Goal: Obtain resource: Download file/media

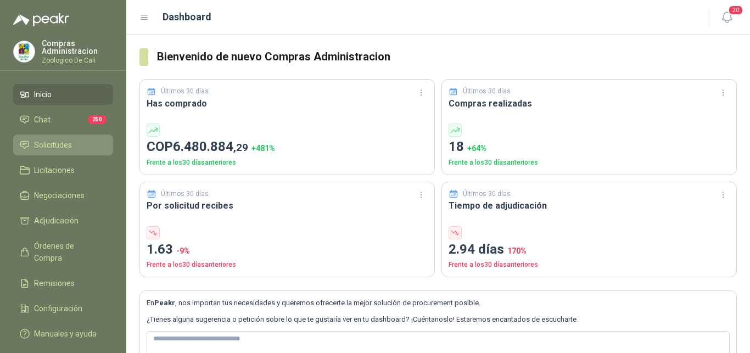
click at [56, 139] on span "Solicitudes" at bounding box center [53, 145] width 38 height 12
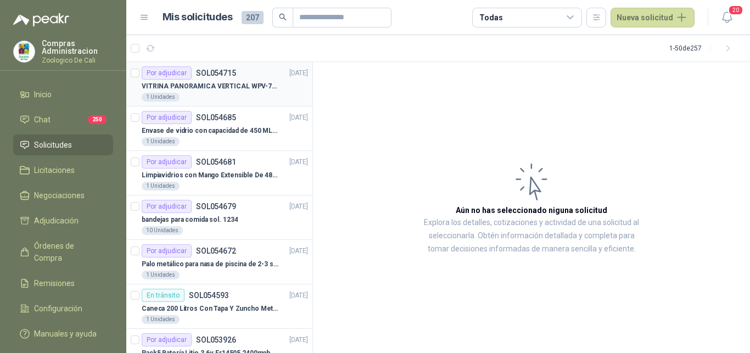
click at [249, 86] on p "VITRINA PANORAMICA VERTICAL WPV-700FA" at bounding box center [210, 86] width 137 height 10
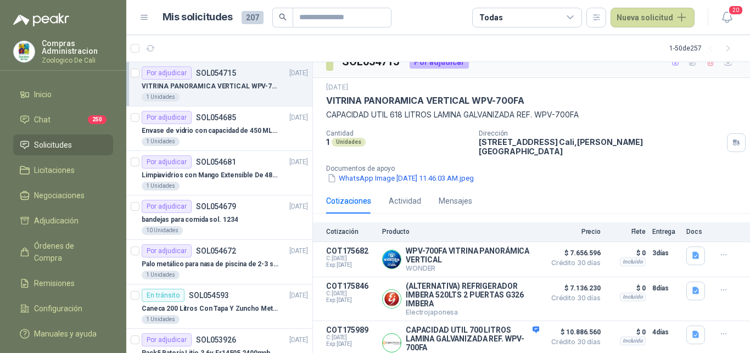
scroll to position [24, 0]
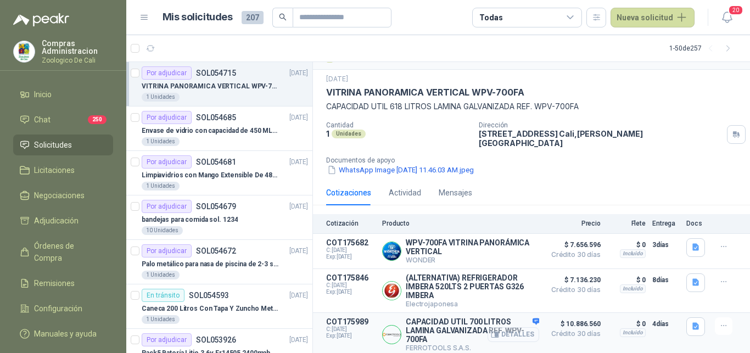
click at [499, 329] on button "Detalles" at bounding box center [514, 334] width 52 height 15
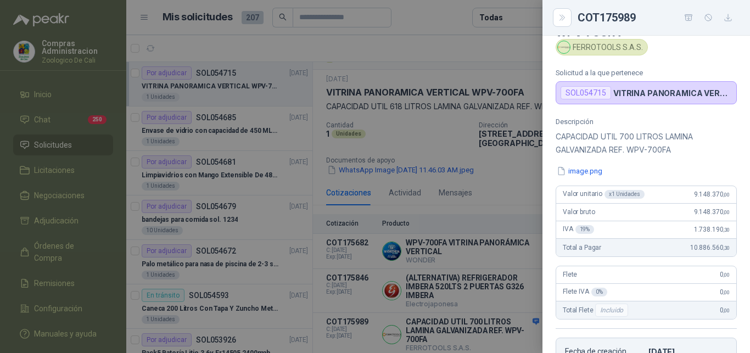
scroll to position [0, 0]
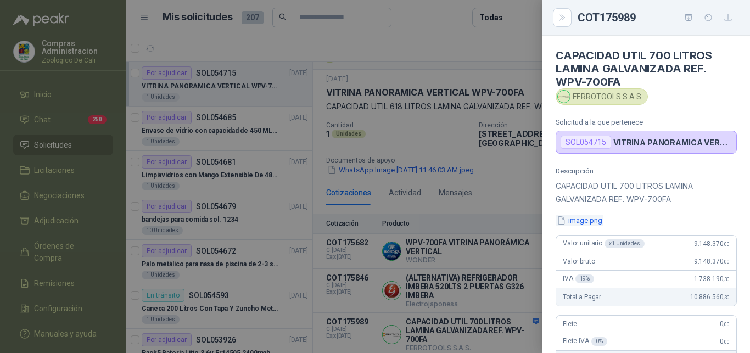
click at [585, 219] on button "image.png" at bounding box center [580, 221] width 48 height 12
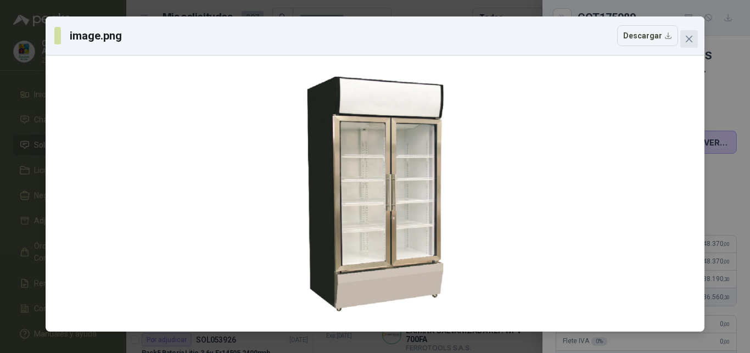
click at [689, 37] on icon "close" at bounding box center [689, 39] width 9 height 9
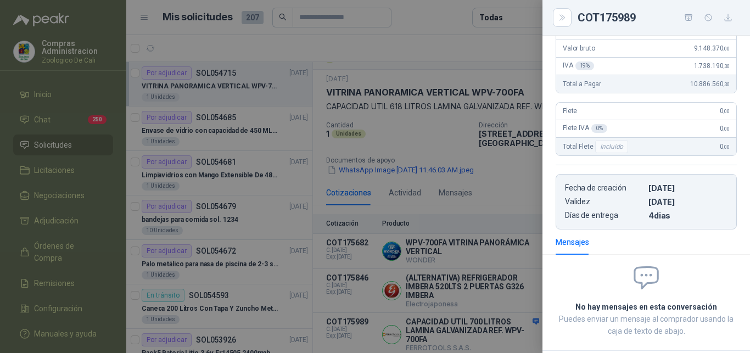
scroll to position [224, 0]
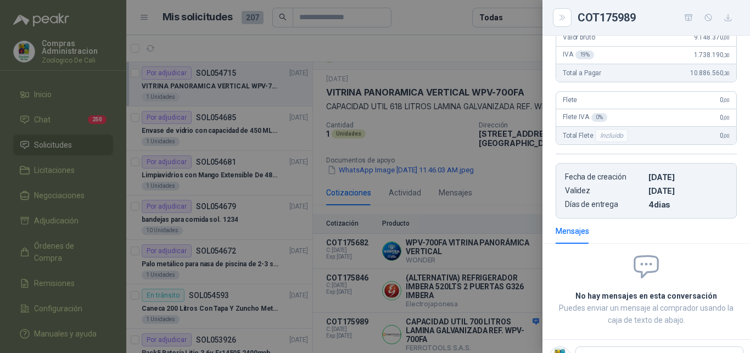
click at [501, 198] on div at bounding box center [375, 176] width 750 height 353
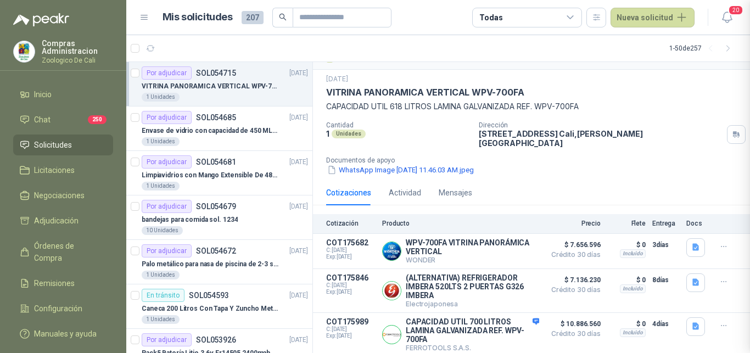
scroll to position [272, 0]
click at [508, 244] on button "Detalles" at bounding box center [514, 251] width 52 height 15
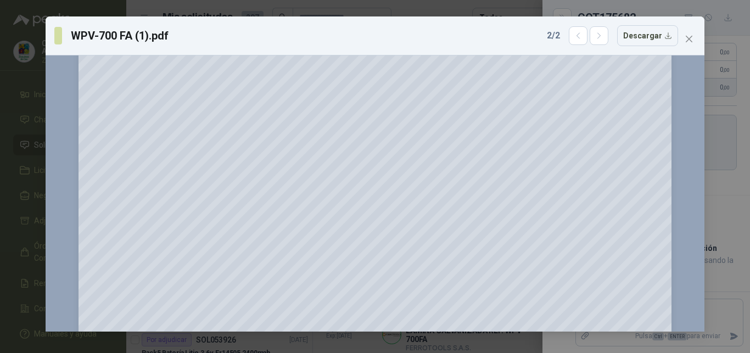
scroll to position [168, 0]
click at [690, 43] on button "Close" at bounding box center [689, 39] width 18 height 18
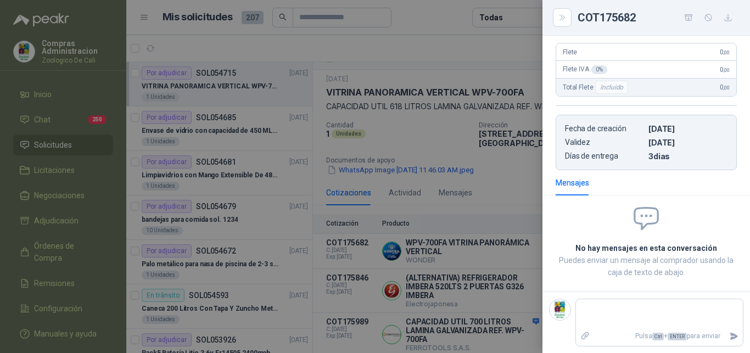
click at [476, 191] on div at bounding box center [375, 176] width 750 height 353
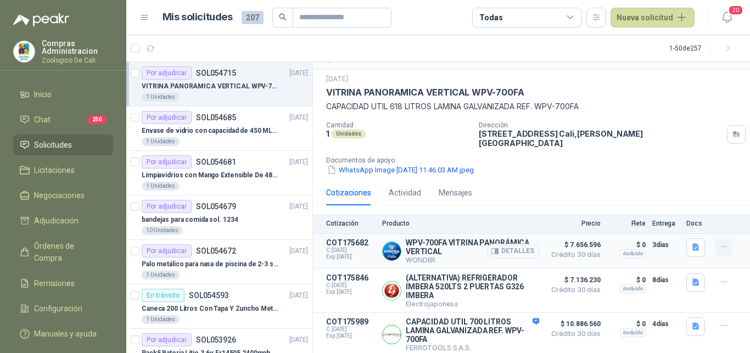
click at [719, 242] on icon "button" at bounding box center [723, 246] width 9 height 9
click at [690, 164] on div "WhatsApp Image [DATE] 11.46.03 AM.jpeg" at bounding box center [535, 170] width 419 height 12
click at [692, 244] on icon "button" at bounding box center [695, 247] width 7 height 7
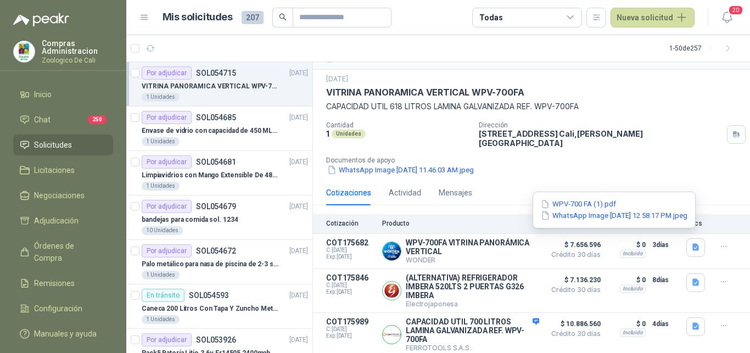
click at [559, 171] on div "[DATE] VITRINA PANORAMICA VERTICAL WPV-700FA CAPACIDAD UTIL 618 LITROS LAMINA G…" at bounding box center [531, 125] width 437 height 110
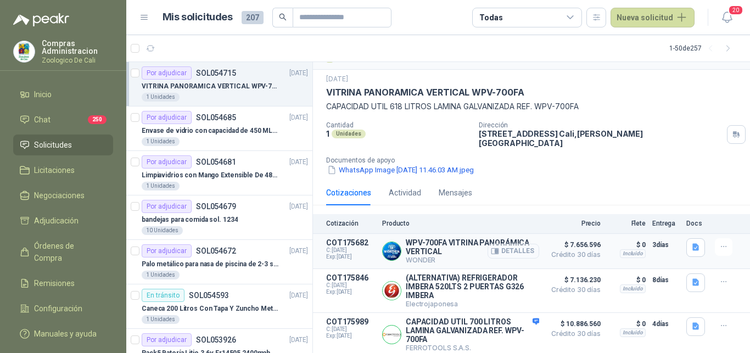
click at [514, 244] on button "Detalles" at bounding box center [514, 251] width 52 height 15
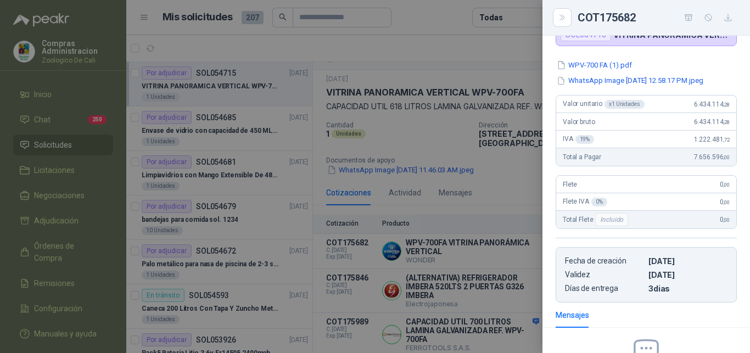
scroll to position [112, 0]
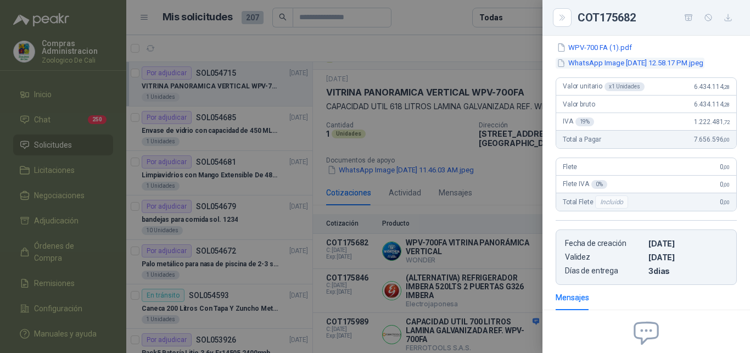
click at [609, 62] on button "WhatsApp Image [DATE] 12.58.17 PM.jpeg" at bounding box center [630, 64] width 149 height 12
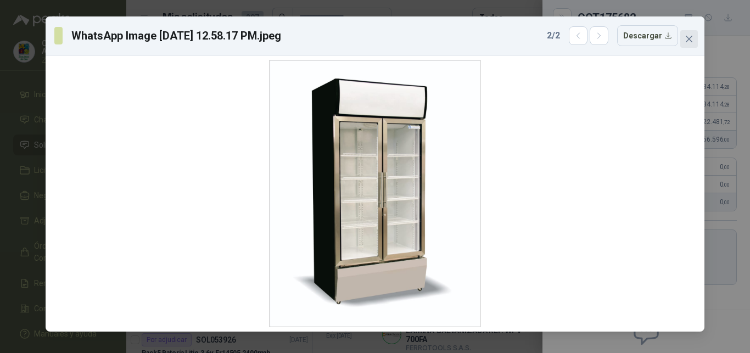
click at [688, 38] on icon "close" at bounding box center [689, 39] width 7 height 7
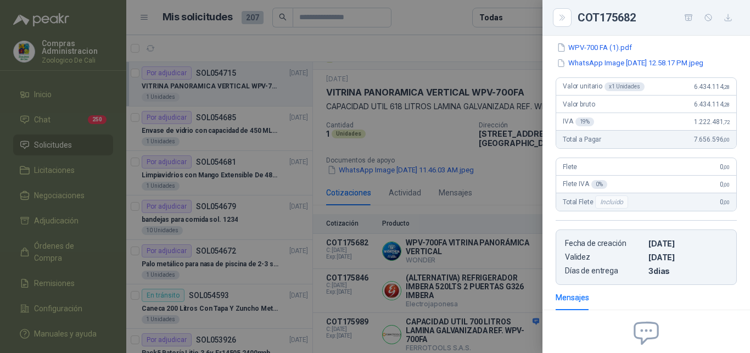
scroll to position [0, 0]
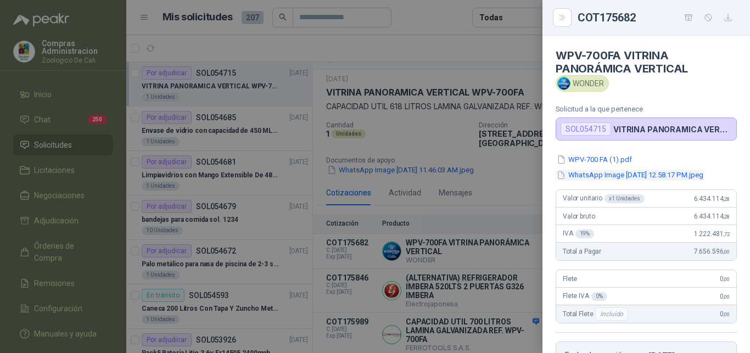
click at [620, 176] on button "WhatsApp Image [DATE] 12.58.17 PM.jpeg" at bounding box center [630, 176] width 149 height 12
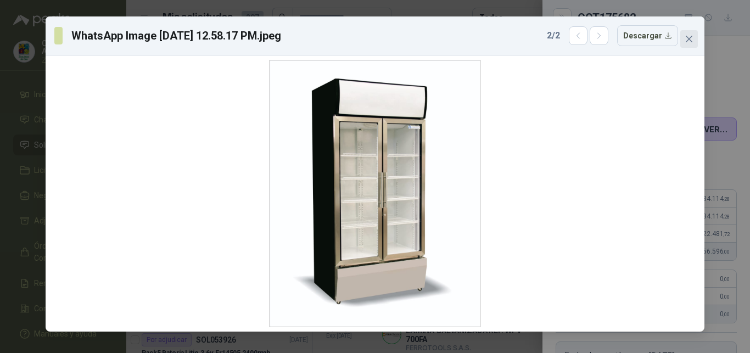
click at [691, 40] on icon "close" at bounding box center [689, 39] width 7 height 7
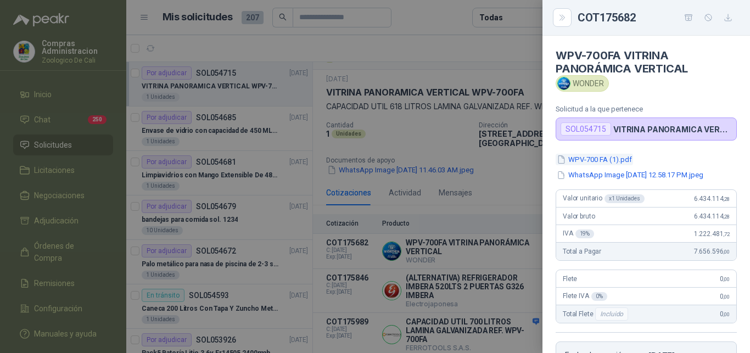
click at [603, 159] on button "WPV-700 FA (1).pdf" at bounding box center [594, 160] width 77 height 12
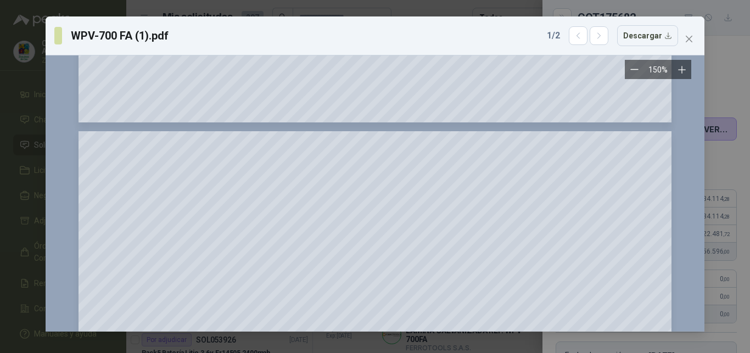
scroll to position [616, 0]
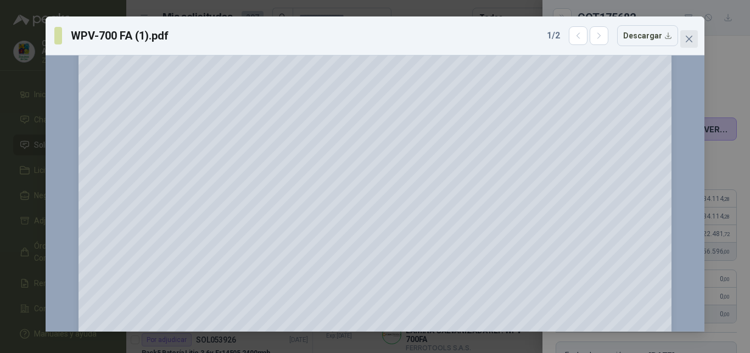
click at [687, 37] on icon "close" at bounding box center [689, 39] width 7 height 7
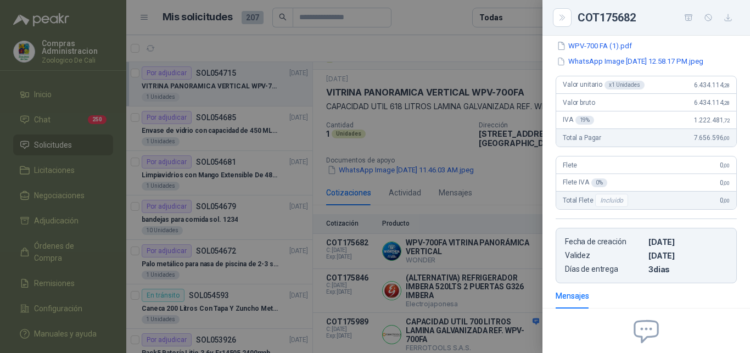
scroll to position [168, 0]
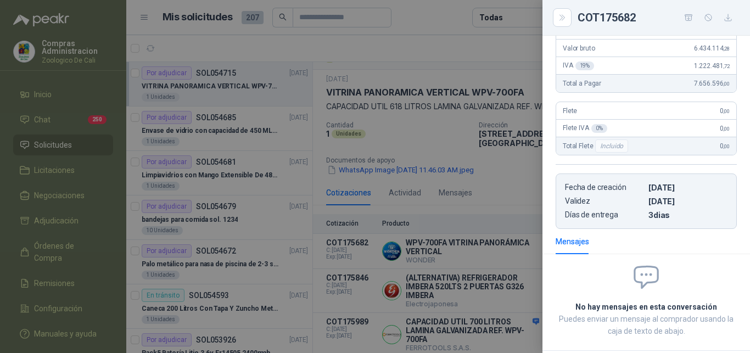
click at [536, 205] on div at bounding box center [375, 176] width 750 height 353
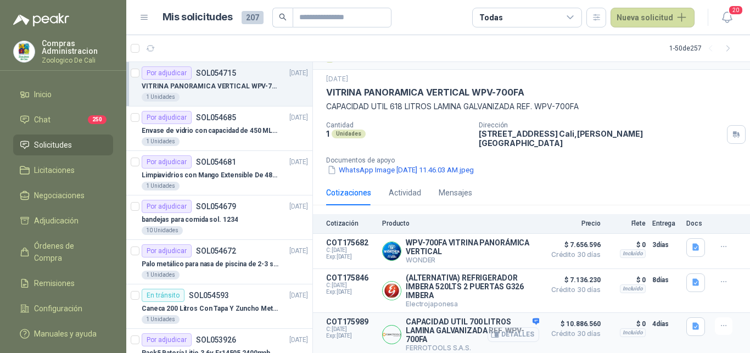
click at [520, 330] on button "Detalles" at bounding box center [514, 334] width 52 height 15
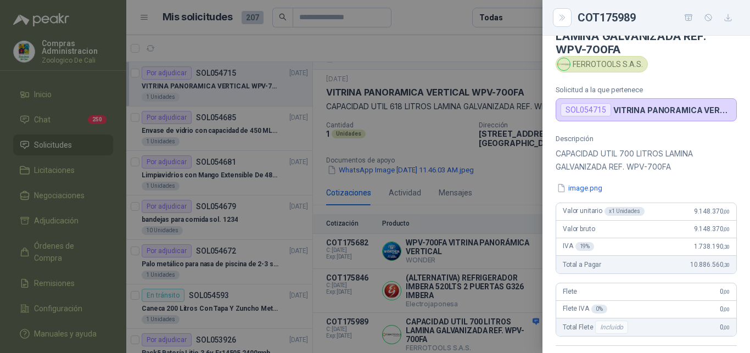
scroll to position [0, 0]
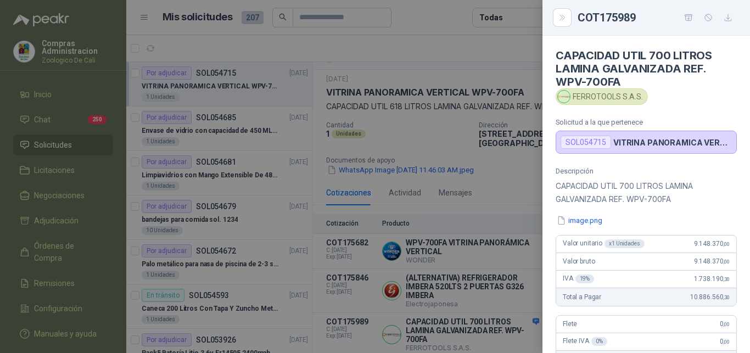
click at [578, 219] on button "image.png" at bounding box center [580, 221] width 48 height 12
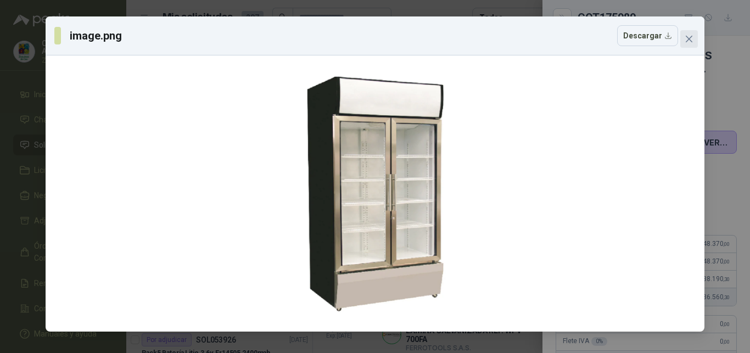
click at [690, 34] on button "Close" at bounding box center [689, 39] width 18 height 18
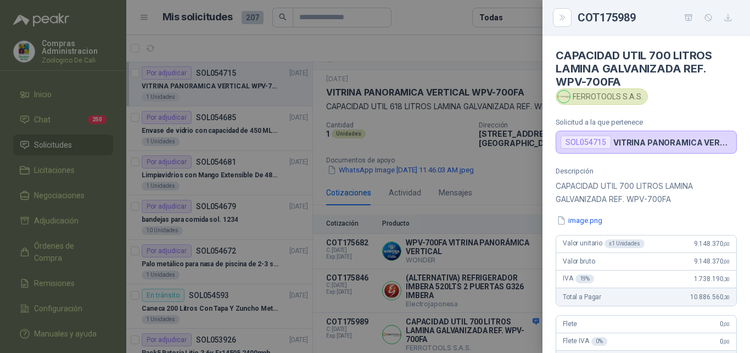
click at [513, 68] on div at bounding box center [375, 176] width 750 height 353
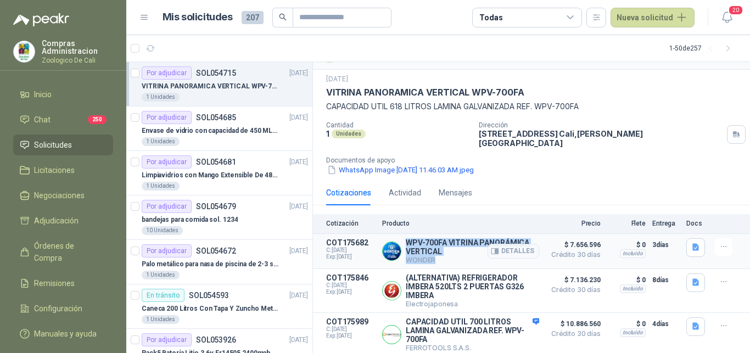
drag, startPoint x: 406, startPoint y: 232, endPoint x: 528, endPoint y: 242, distance: 122.2
click at [528, 242] on p "WPV-700FA VITRINA PANORÁMICA VERTICAL" at bounding box center [472, 247] width 133 height 18
copy div "WPV-700FA VITRINA PANORÁMICA VERTICAL WONDER"
click at [496, 244] on button "Detalles" at bounding box center [514, 251] width 52 height 15
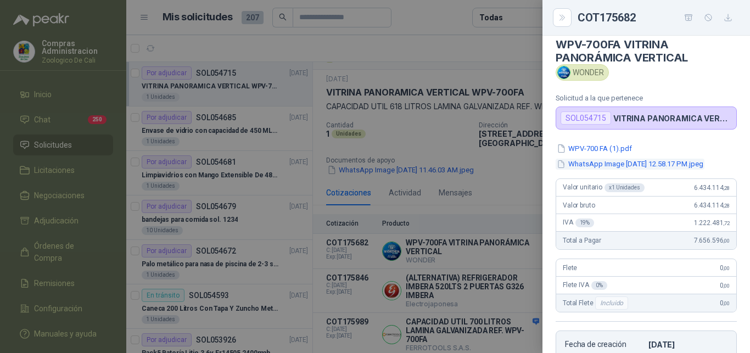
scroll to position [0, 0]
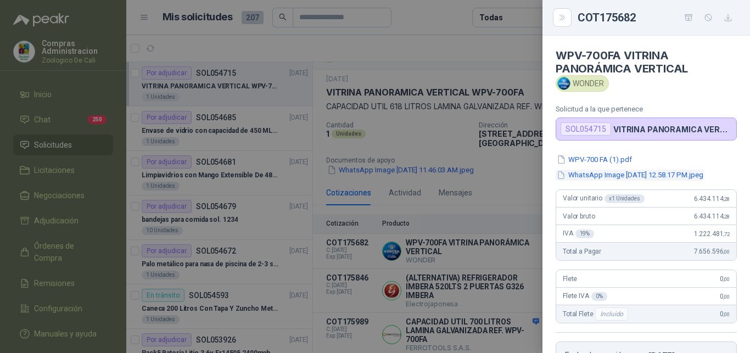
click at [591, 172] on button "WhatsApp Image [DATE] 12.58.17 PM.jpeg" at bounding box center [630, 176] width 149 height 12
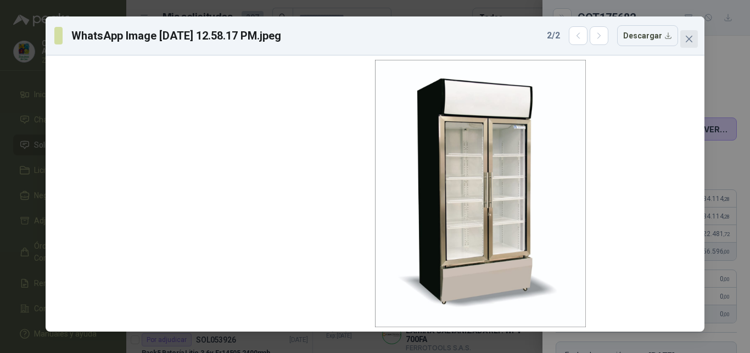
click at [687, 36] on icon "close" at bounding box center [689, 39] width 9 height 9
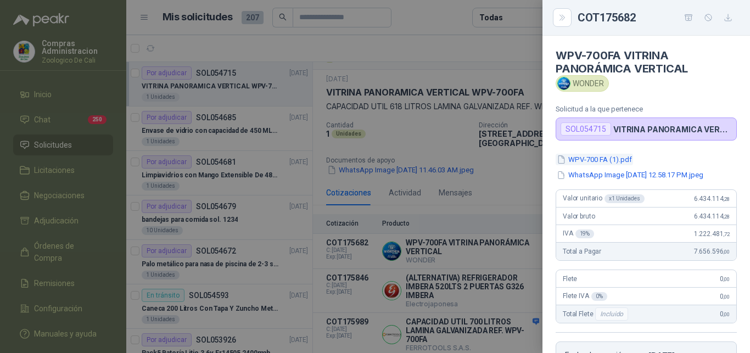
click at [597, 158] on button "WPV-700 FA (1).pdf" at bounding box center [594, 160] width 77 height 12
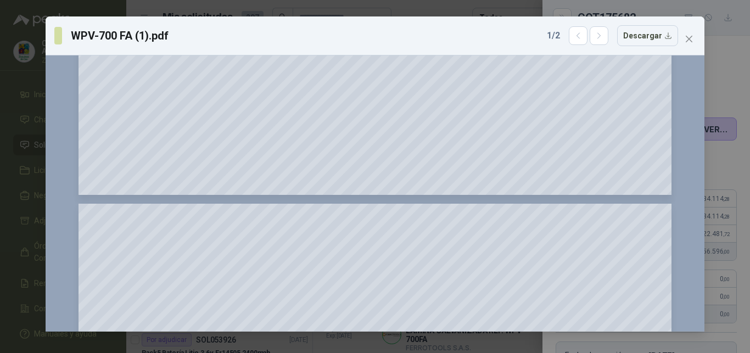
scroll to position [336, 0]
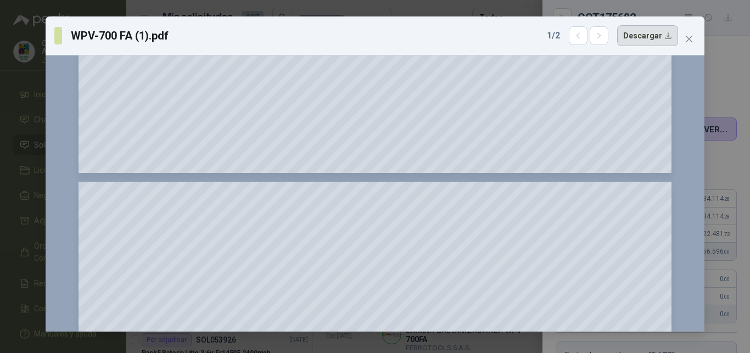
click at [643, 33] on button "Descargar" at bounding box center [647, 35] width 61 height 21
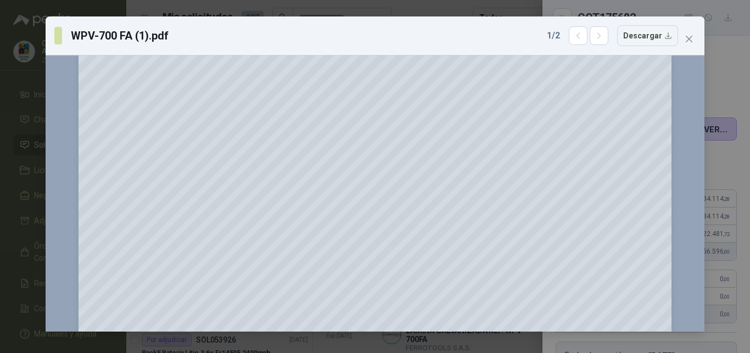
scroll to position [0, 0]
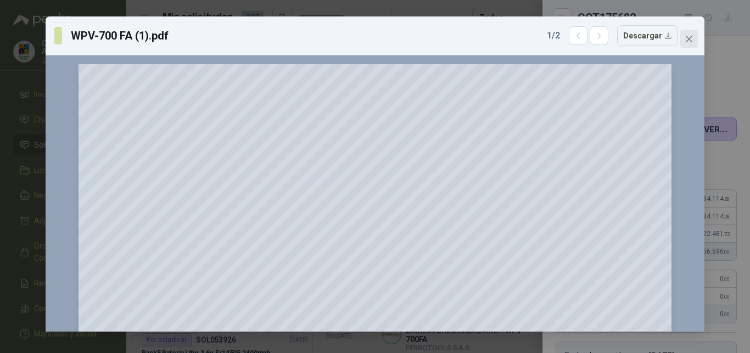
click at [687, 36] on icon "close" at bounding box center [689, 39] width 9 height 9
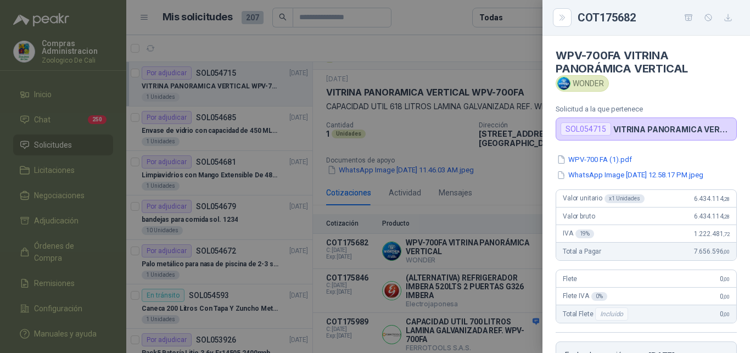
click at [511, 189] on div at bounding box center [375, 176] width 750 height 353
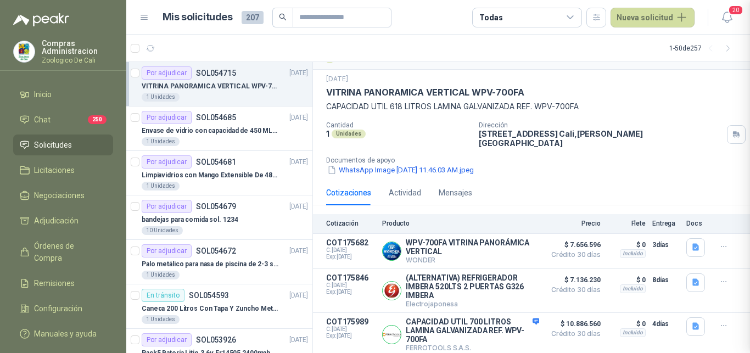
scroll to position [235, 0]
click at [506, 244] on button "Detalles" at bounding box center [514, 251] width 52 height 15
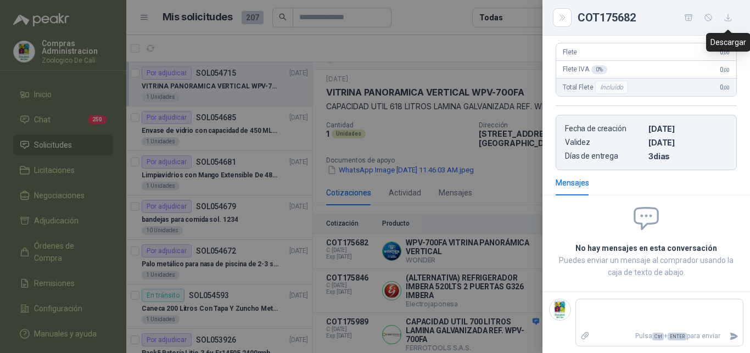
click at [725, 20] on icon "button" at bounding box center [728, 17] width 9 height 9
